Goal: Information Seeking & Learning: Find specific fact

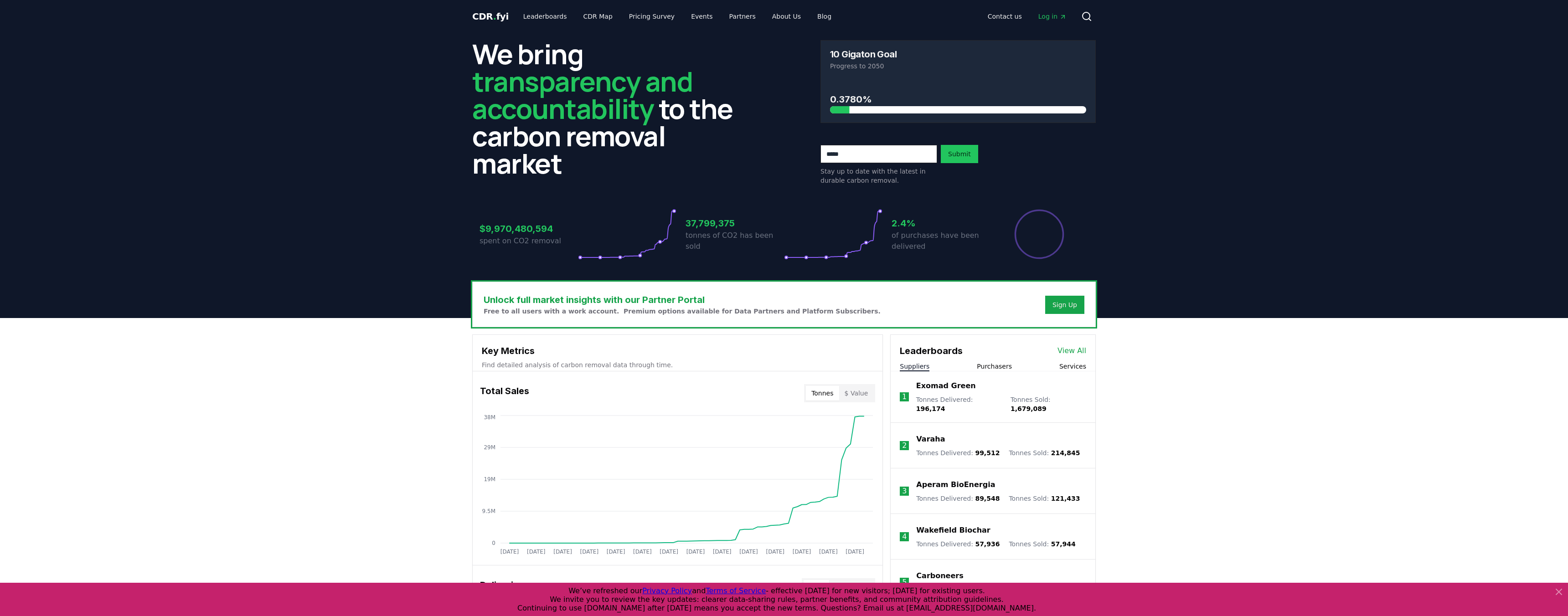
click at [515, 231] on h3 "$9,970,480,594" at bounding box center [528, 229] width 98 height 13
click at [516, 240] on p "spent on CO2 removal" at bounding box center [528, 241] width 98 height 11
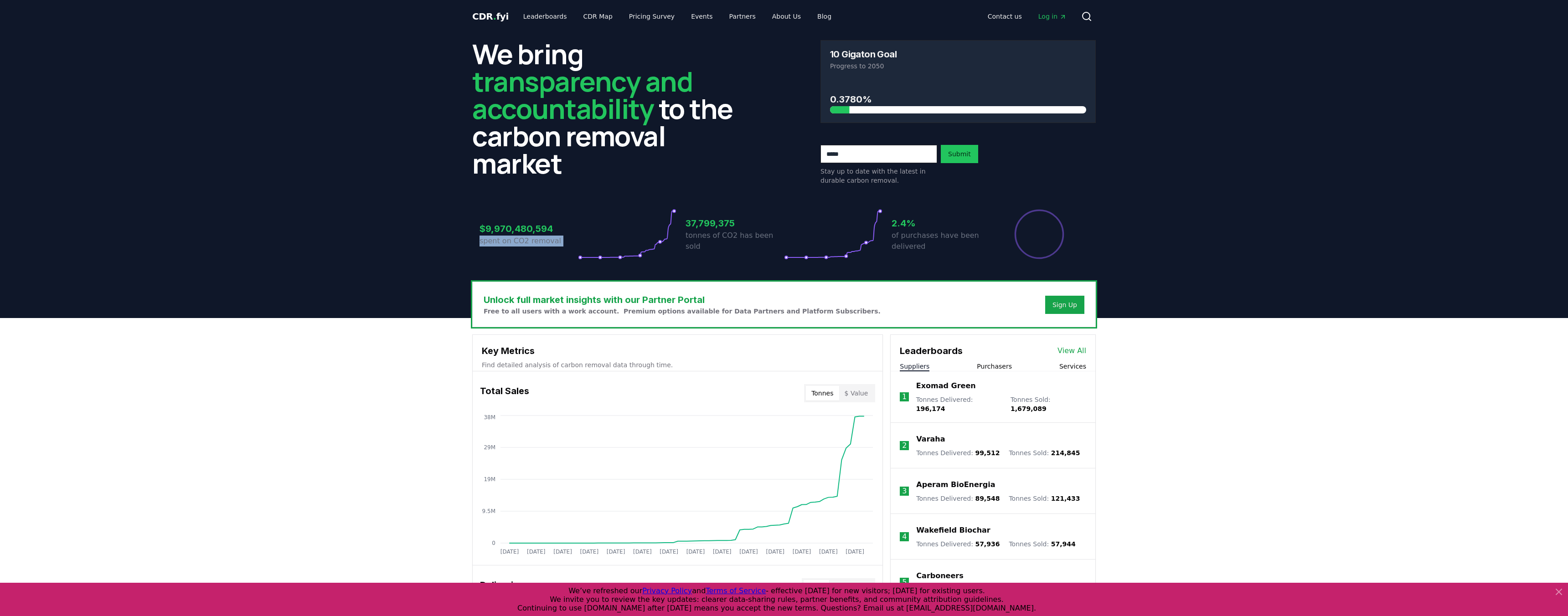
click at [516, 240] on p "spent on CO2 removal" at bounding box center [528, 241] width 98 height 11
click at [516, 229] on h3 "$9,970,480,594" at bounding box center [528, 229] width 98 height 13
click at [516, 237] on p "spent on CO2 removal" at bounding box center [528, 241] width 98 height 11
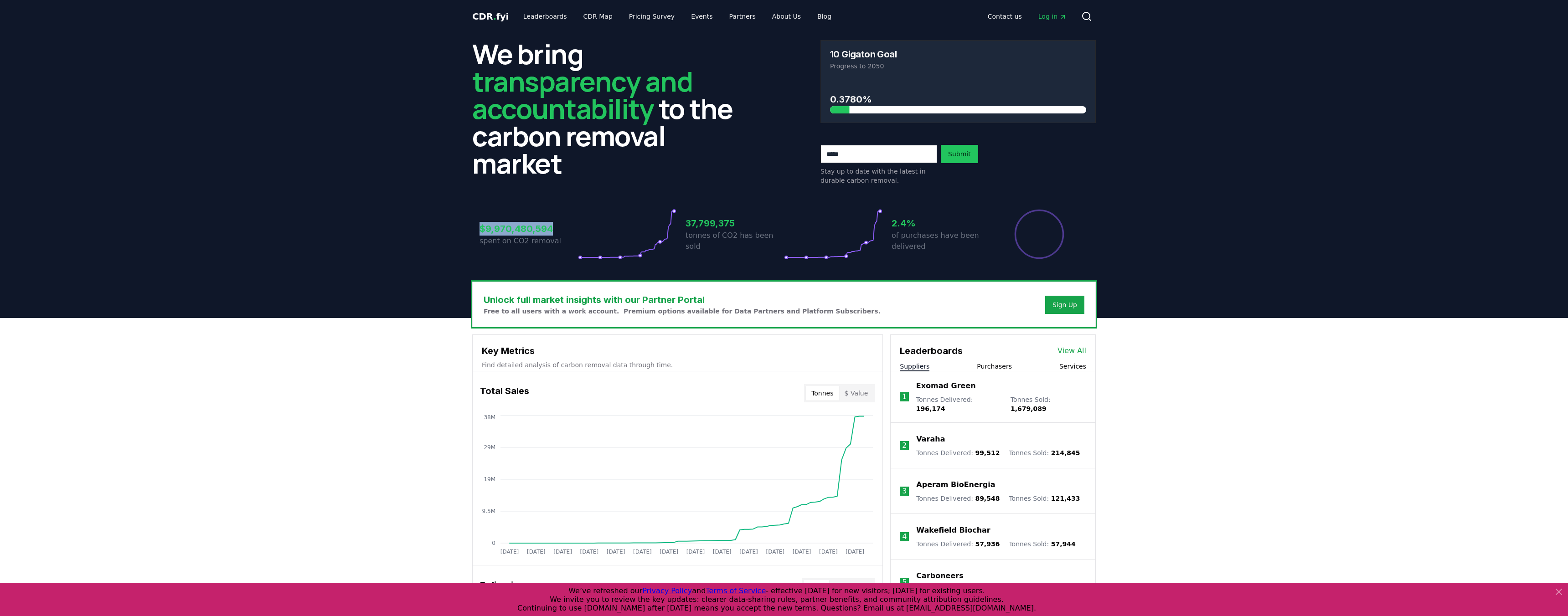
drag, startPoint x: 480, startPoint y: 229, endPoint x: 559, endPoint y: 230, distance: 79.0
click at [559, 230] on h3 "$9,970,480,594" at bounding box center [528, 229] width 98 height 13
drag, startPoint x: 552, startPoint y: 228, endPoint x: 476, endPoint y: 228, distance: 76.0
click at [476, 228] on div "$9,970,480,594 spent on CO2 removal 37,799,375 tonnes of CO2 has been sold 2.4%…" at bounding box center [784, 229] width 624 height 77
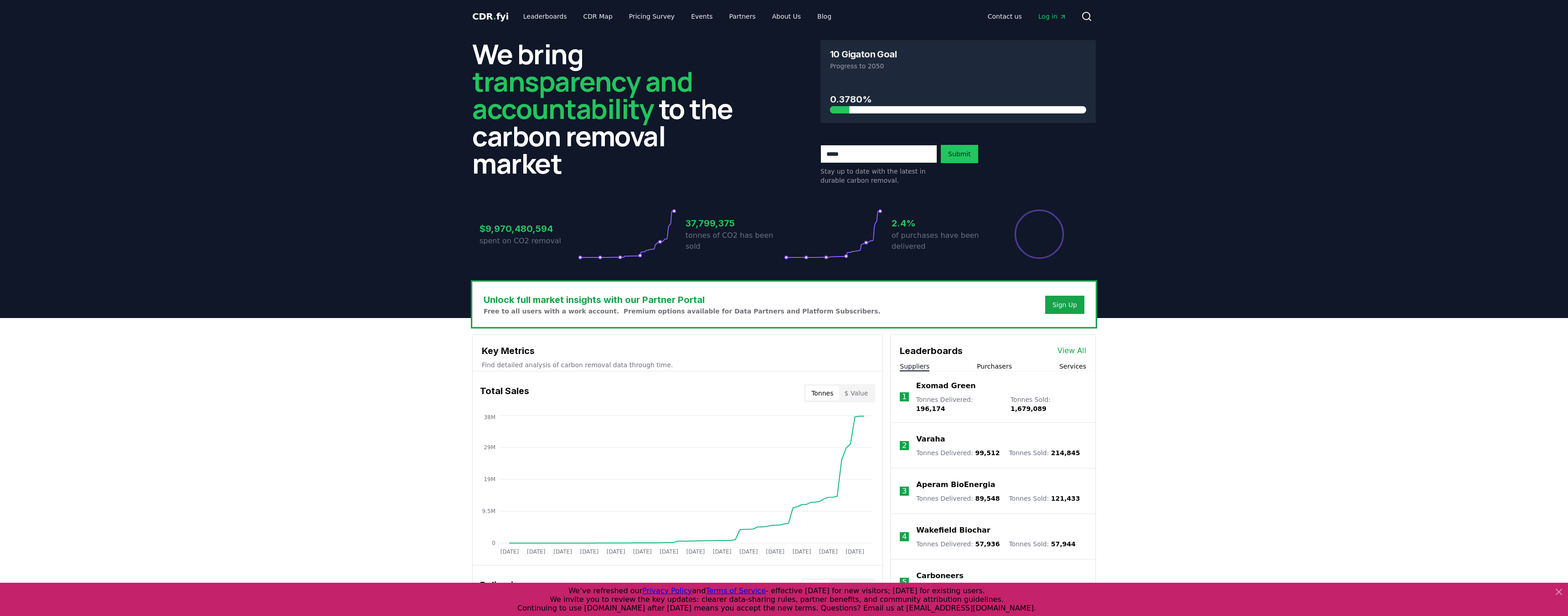
click at [500, 228] on h3 "$9,970,480,594" at bounding box center [528, 229] width 98 height 13
click at [545, 196] on div "$9,970,480,594 spent on CO2 removal 37,799,375 tonnes of CO2 has been sold 2.4%…" at bounding box center [784, 229] width 624 height 77
click at [705, 226] on h3 "37,799,375" at bounding box center [735, 223] width 98 height 13
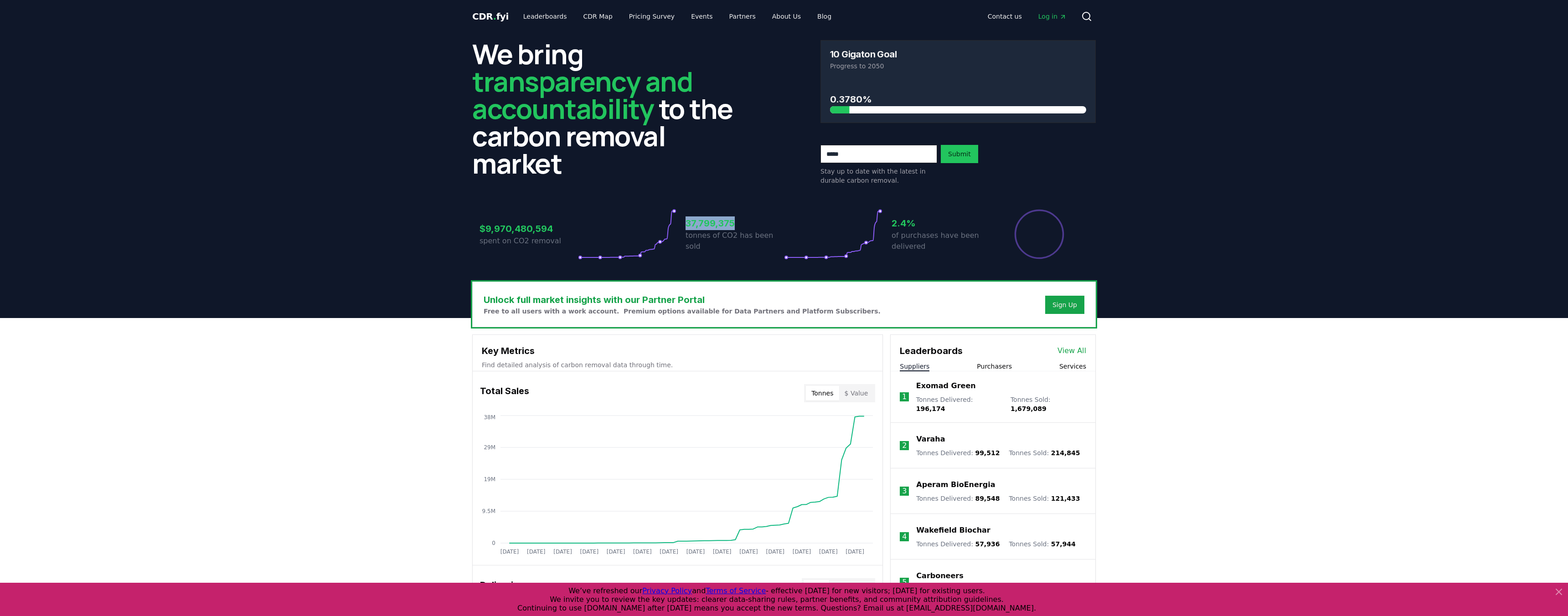
click at [705, 226] on h3 "37,799,375" at bounding box center [735, 223] width 98 height 13
click at [705, 249] on div "37,799,375 tonnes of CO2 has been sold" at bounding box center [735, 234] width 98 height 51
click at [706, 227] on h3 "37,799,375" at bounding box center [735, 223] width 98 height 13
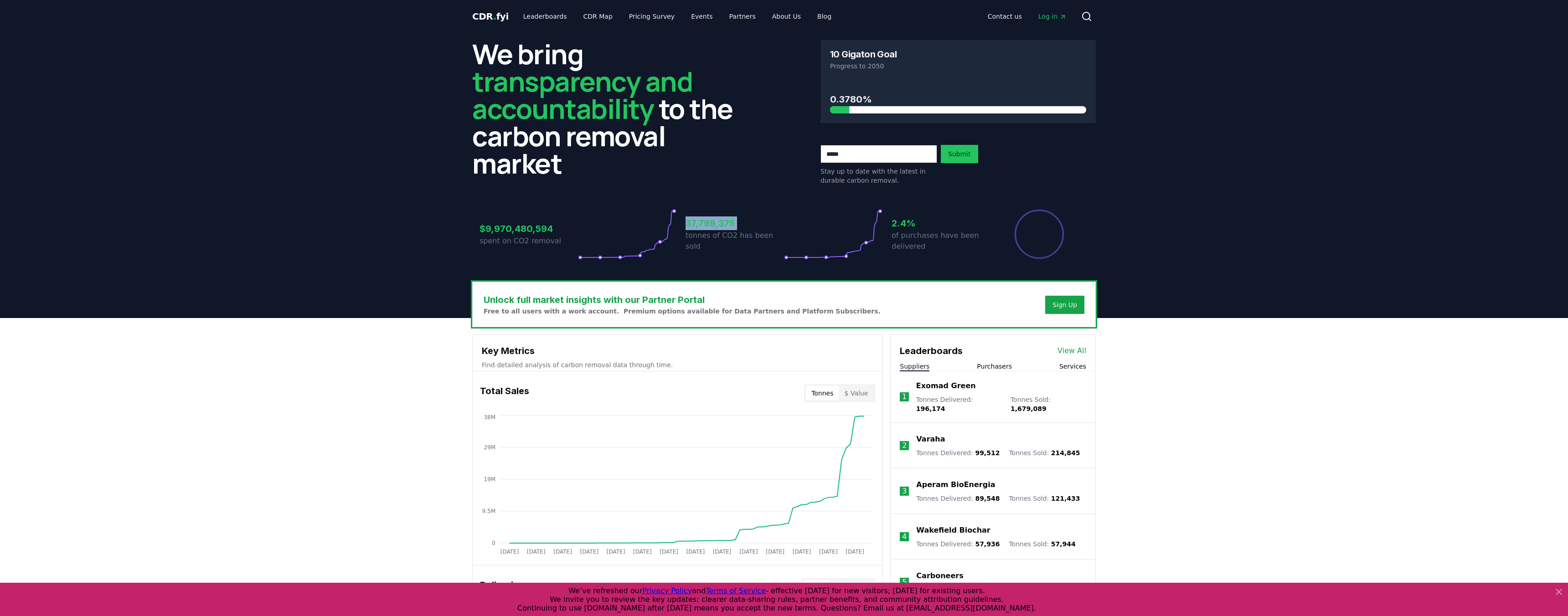
click at [706, 227] on h3 "37,799,375" at bounding box center [735, 223] width 98 height 13
